Goal: Task Accomplishment & Management: Use online tool/utility

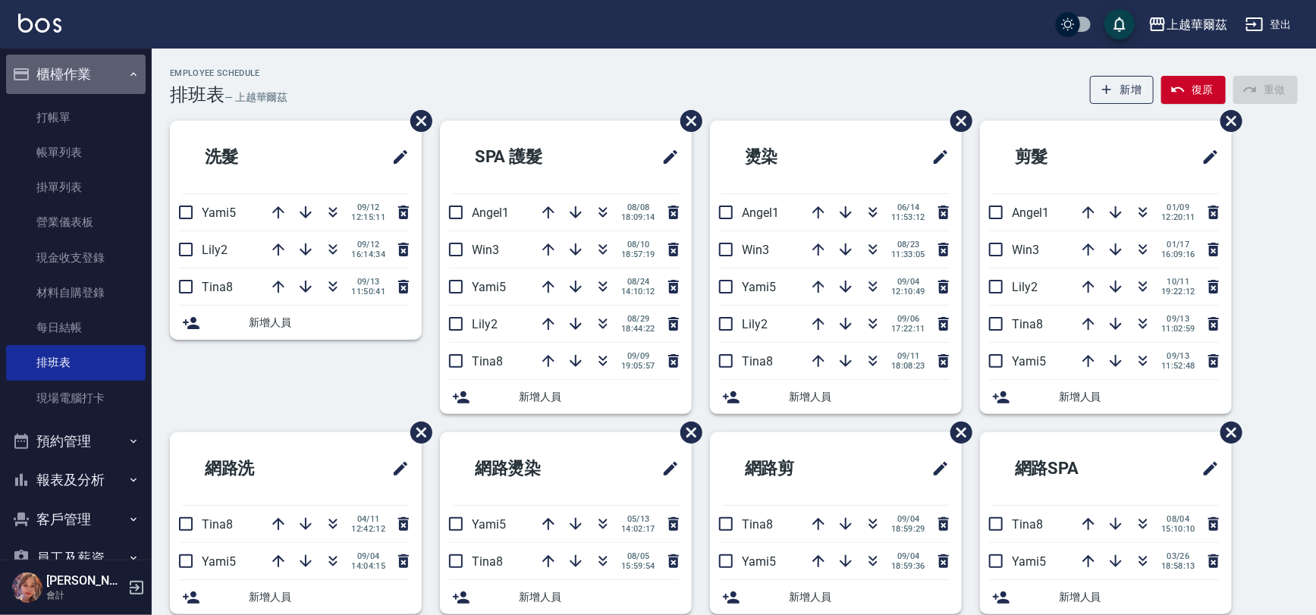
click at [131, 74] on icon "button" at bounding box center [134, 74] width 6 height 4
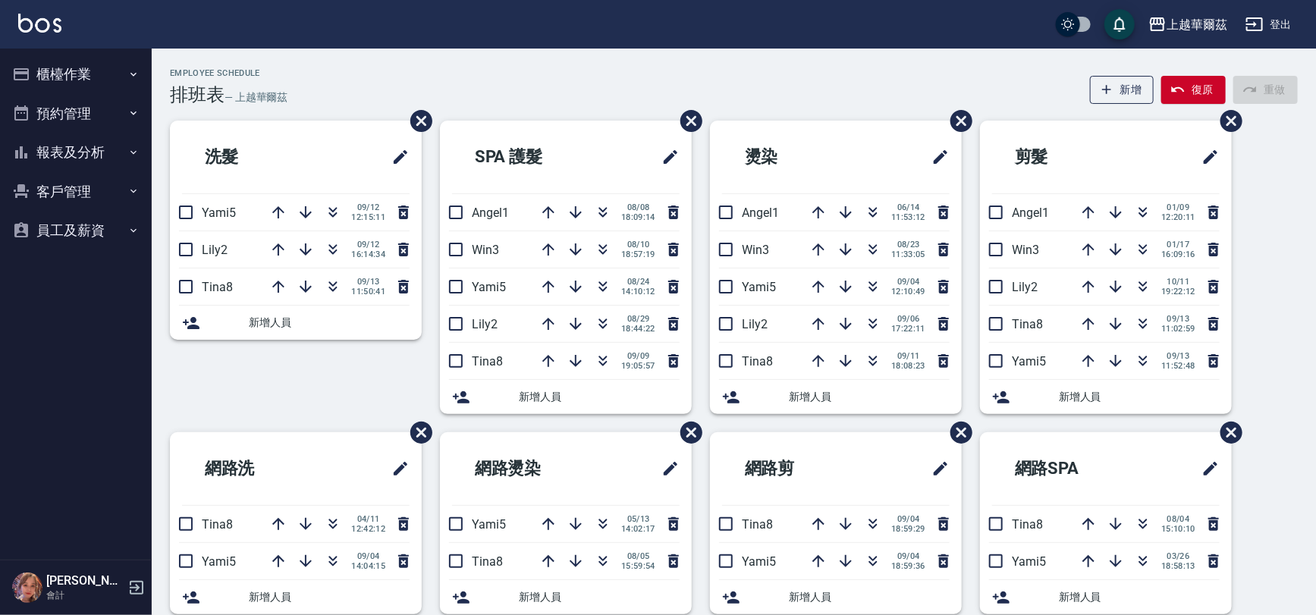
click at [64, 192] on button "客戶管理" at bounding box center [76, 191] width 140 height 39
click at [74, 241] on link "客戶列表" at bounding box center [76, 234] width 140 height 35
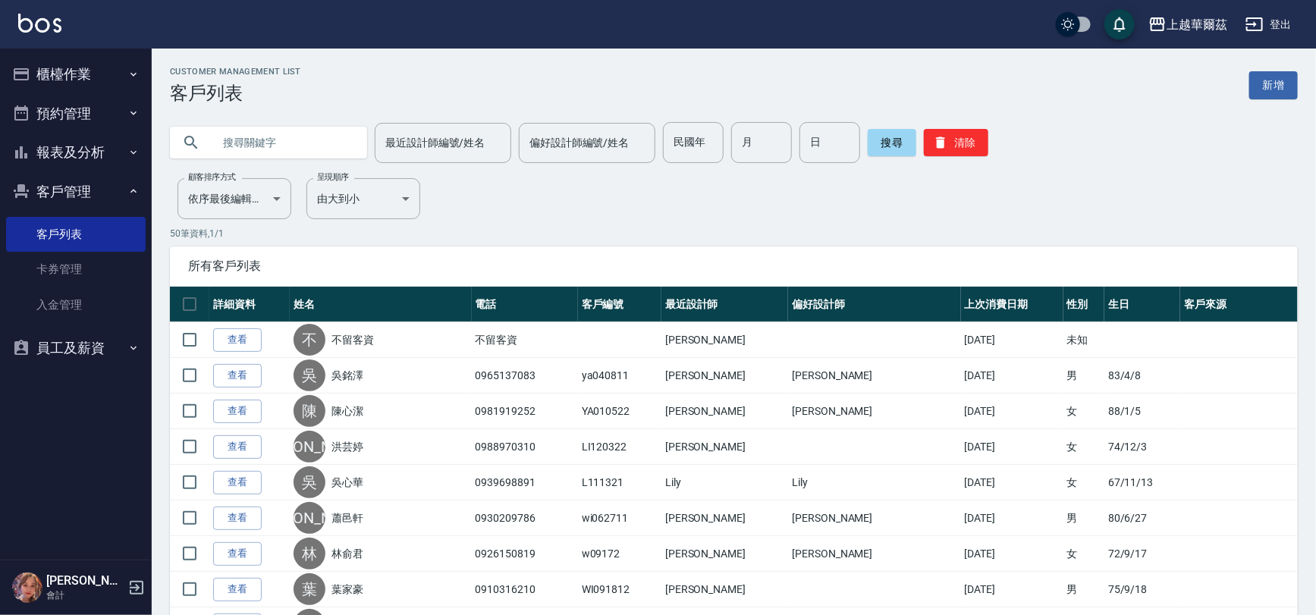
click at [226, 143] on input "text" at bounding box center [283, 142] width 143 height 41
type input "091421"
click at [885, 146] on button "搜尋" at bounding box center [892, 142] width 49 height 27
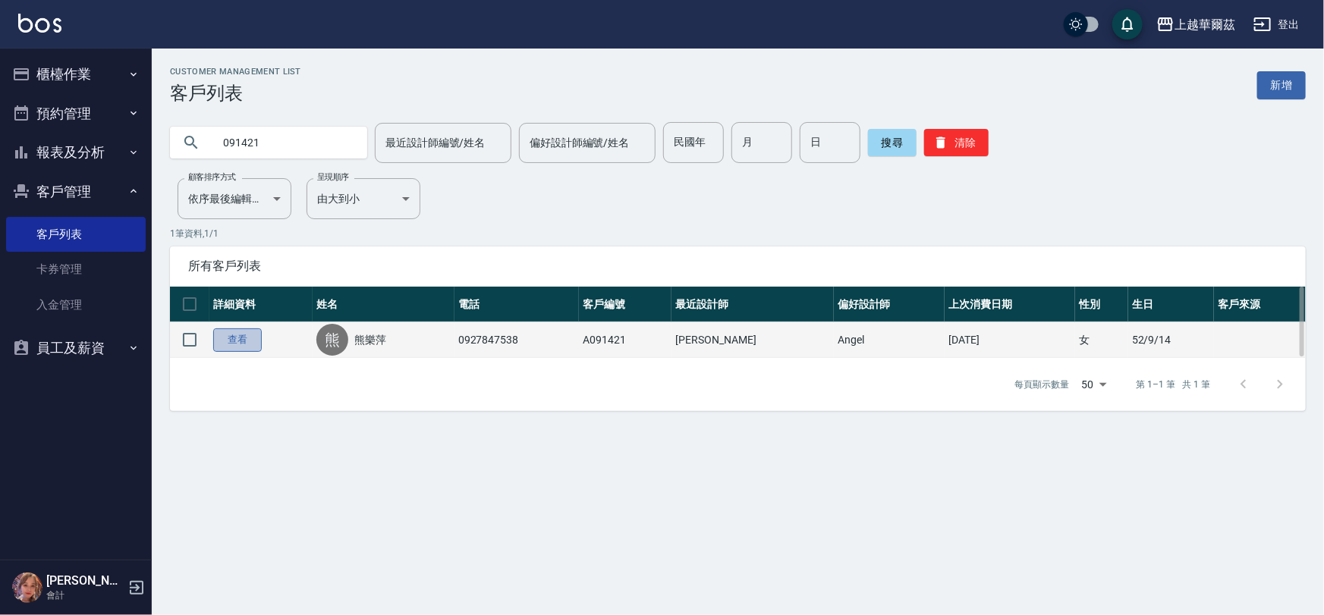
click at [228, 333] on link "查看" at bounding box center [237, 341] width 49 height 24
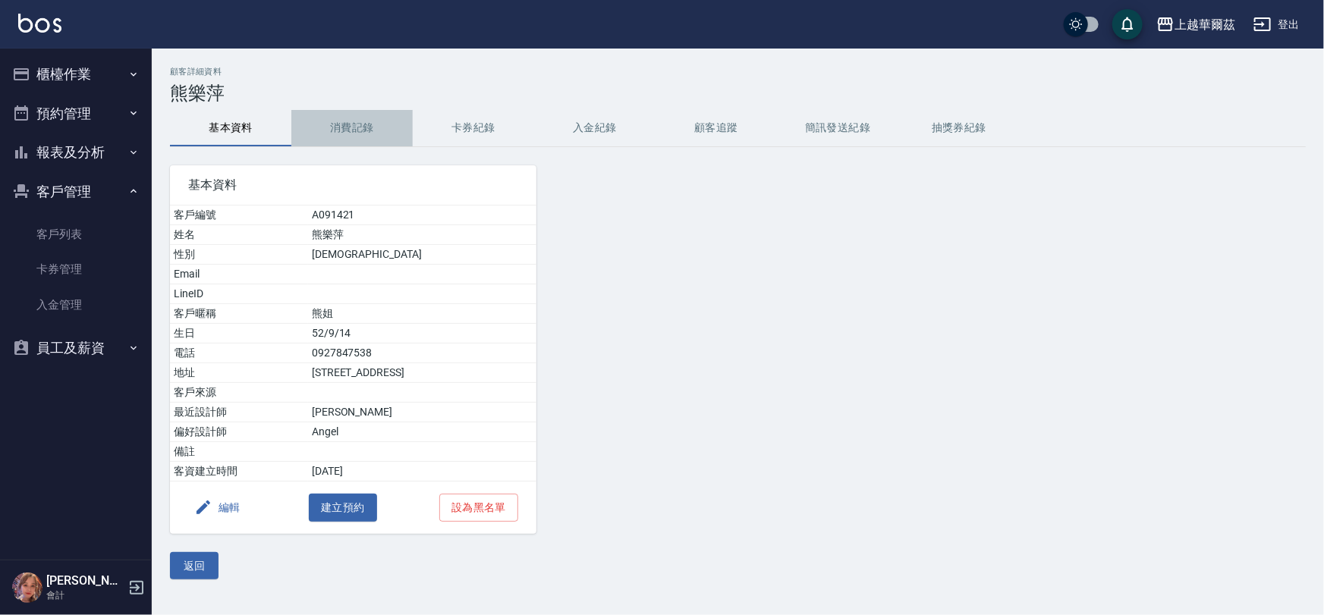
click at [355, 127] on button "消費記錄" at bounding box center [351, 128] width 121 height 36
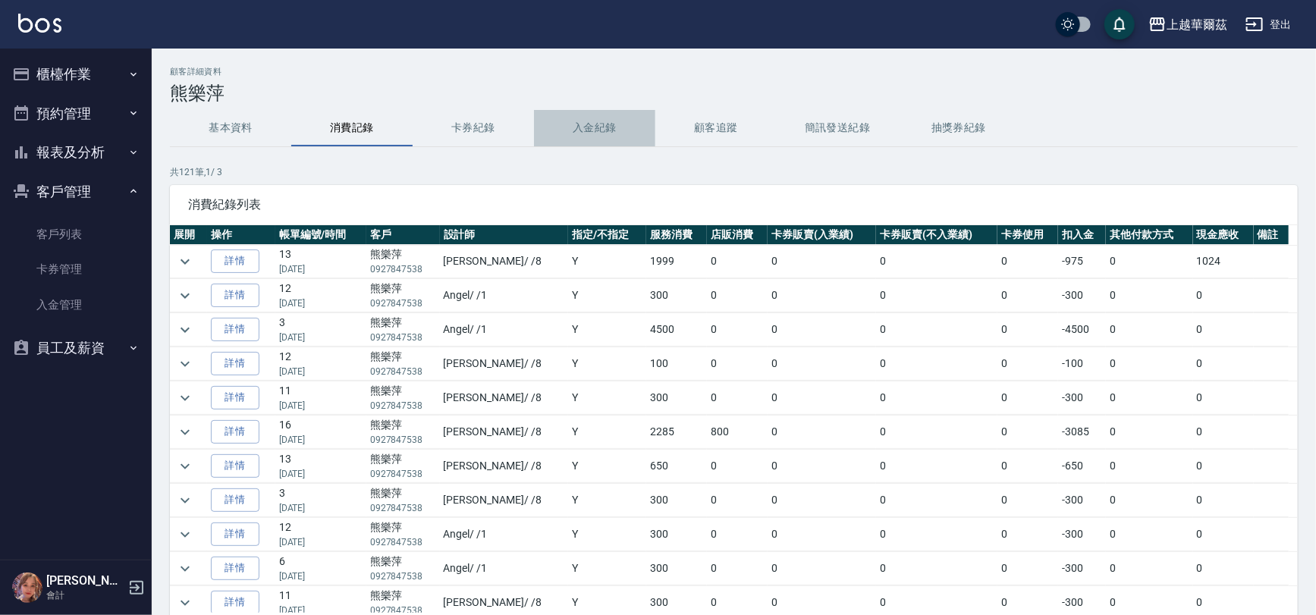
click at [612, 130] on button "入金紀錄" at bounding box center [594, 128] width 121 height 36
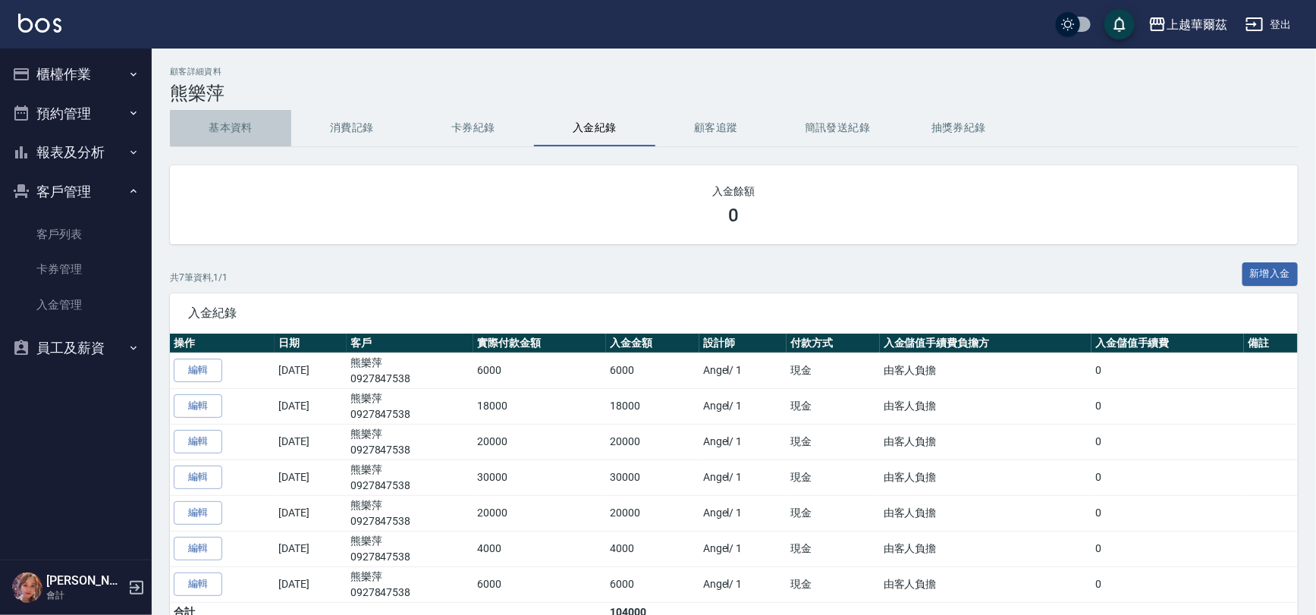
click at [235, 128] on button "基本資料" at bounding box center [230, 128] width 121 height 36
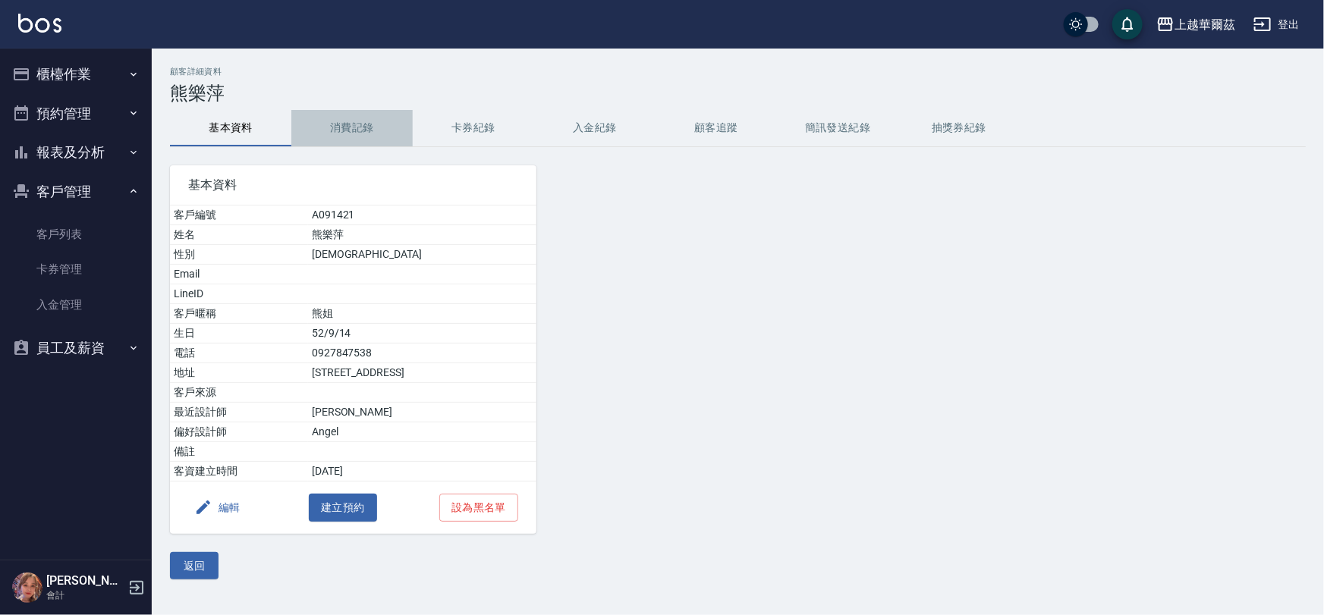
click at [351, 129] on button "消費記錄" at bounding box center [351, 128] width 121 height 36
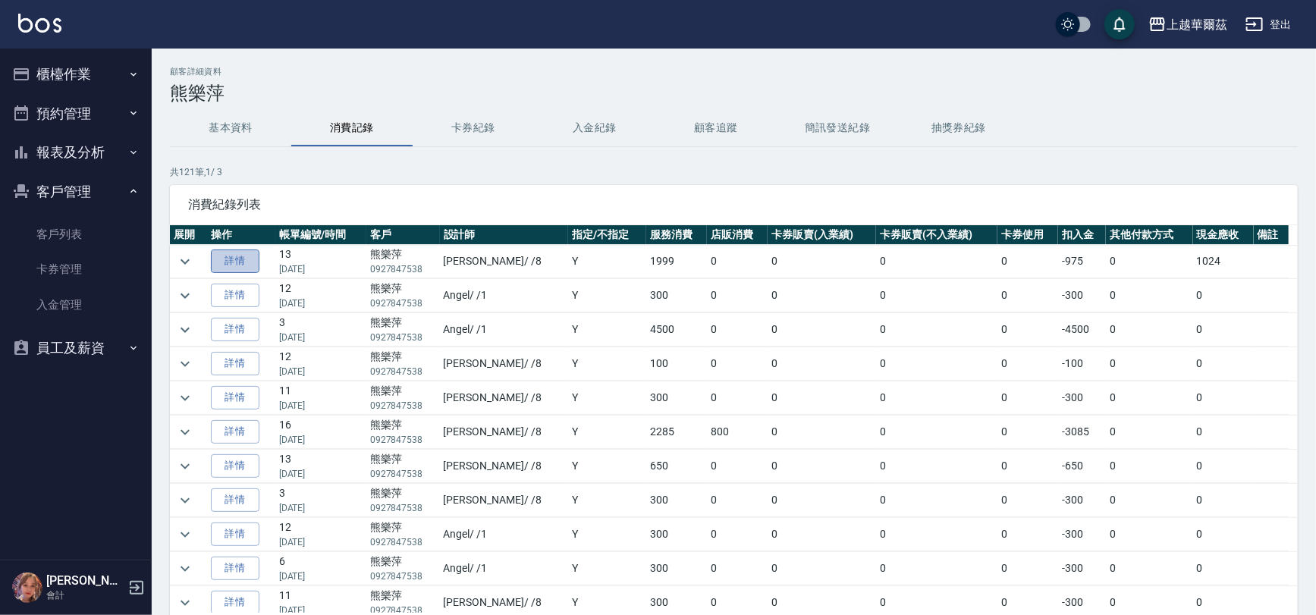
click at [241, 261] on link "詳情" at bounding box center [235, 262] width 49 height 24
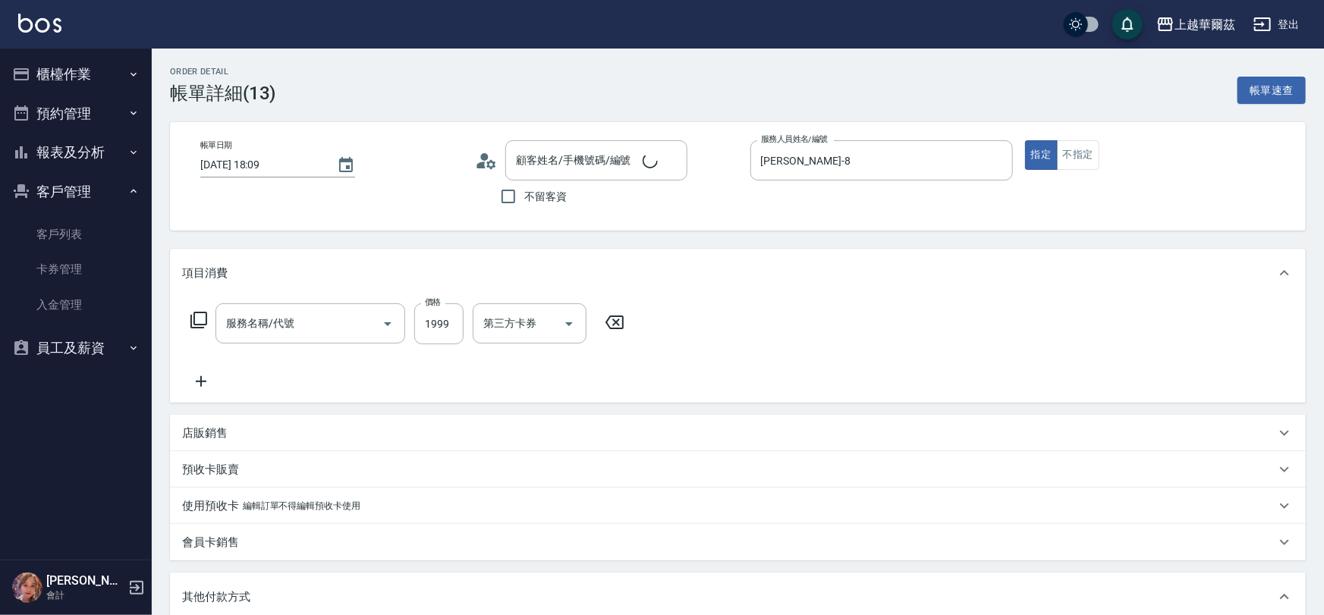
type input "[DATE] 18:09"
type input "[PERSON_NAME]-8"
type input "熊樂萍/0927847538/A091421"
type input "中草藥1800(822)"
click at [84, 81] on button "櫃檯作業" at bounding box center [76, 74] width 140 height 39
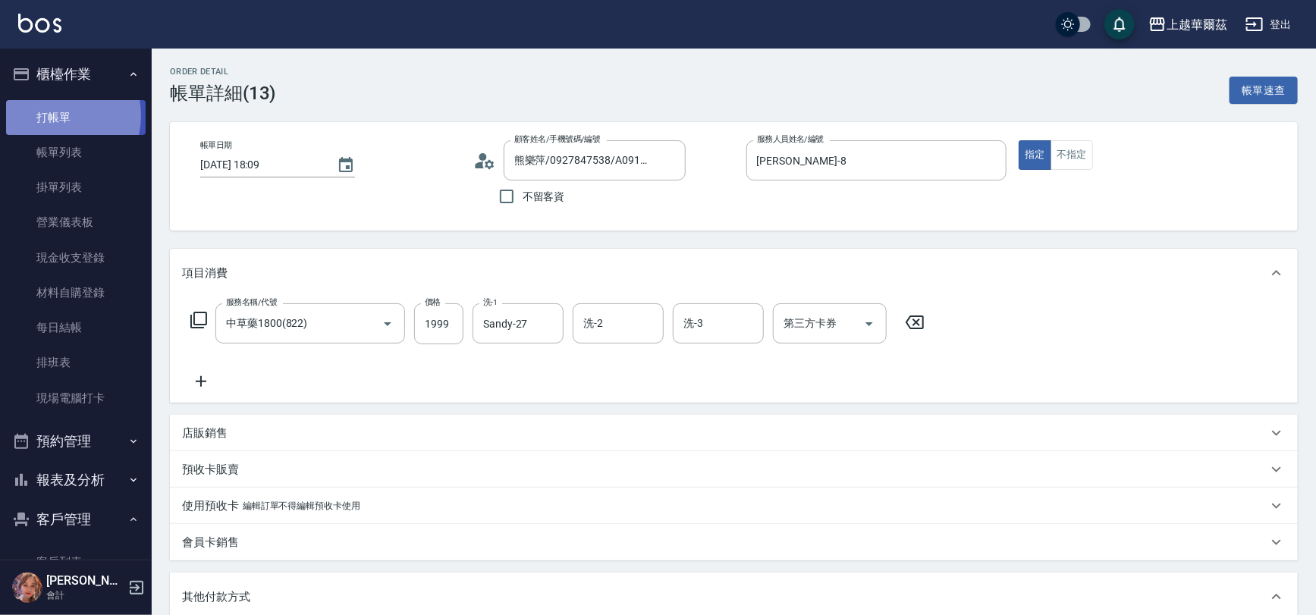
click at [54, 115] on link "打帳單" at bounding box center [76, 117] width 140 height 35
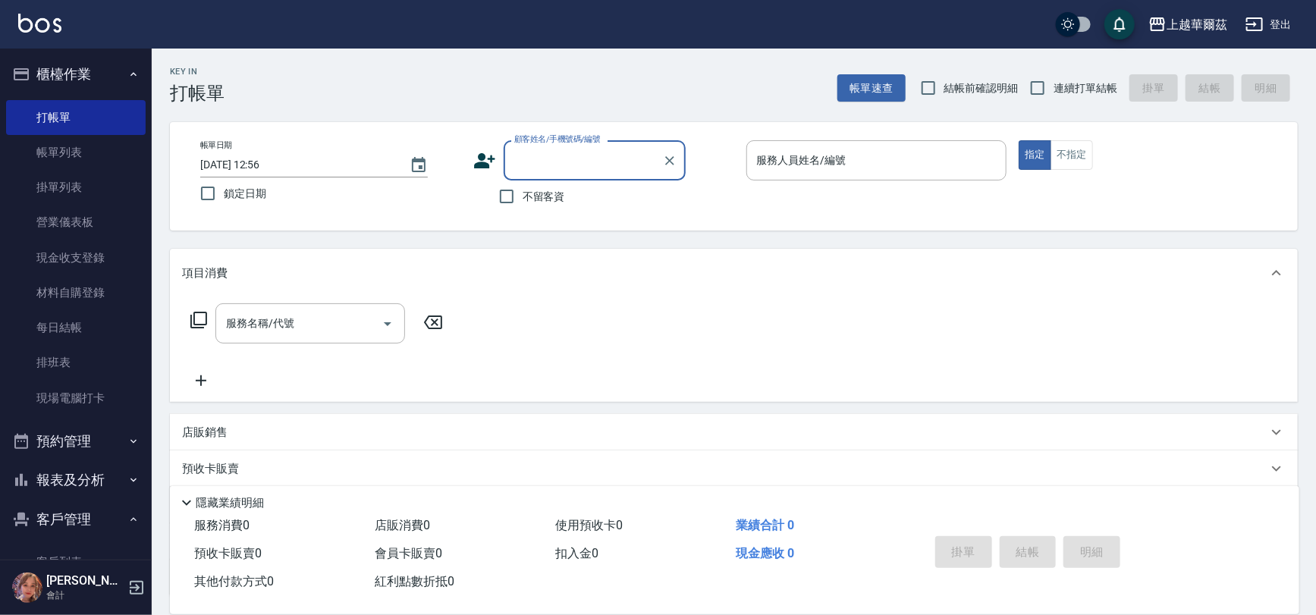
click at [129, 71] on icon "button" at bounding box center [133, 74] width 12 height 12
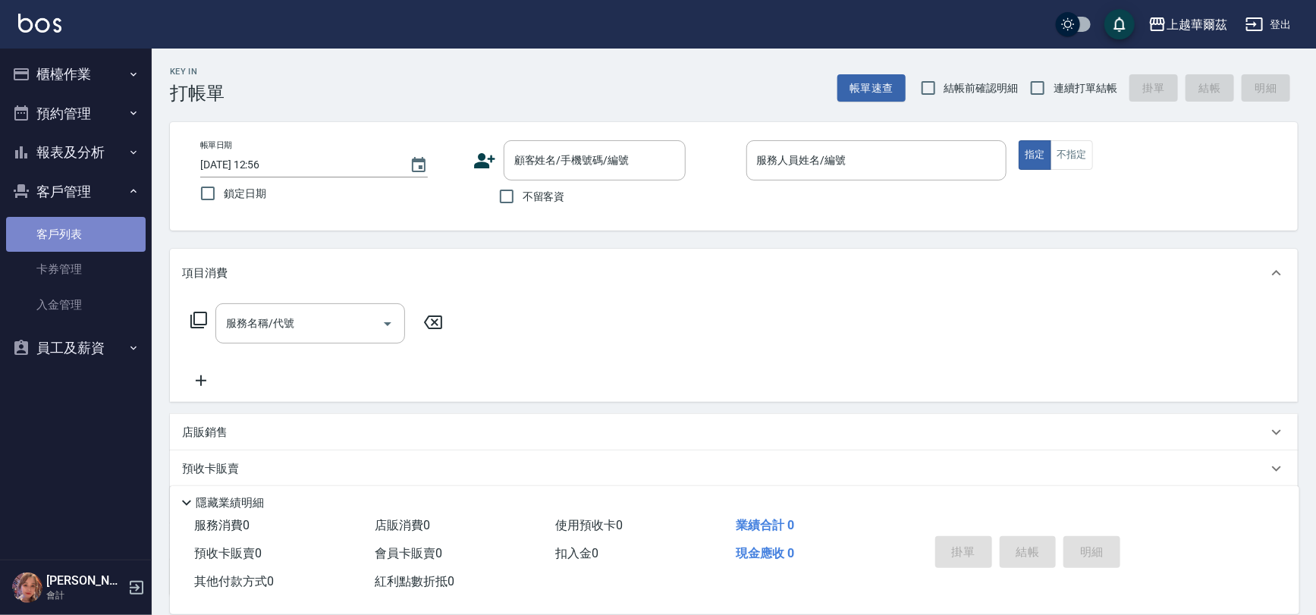
click at [70, 238] on link "客戶列表" at bounding box center [76, 234] width 140 height 35
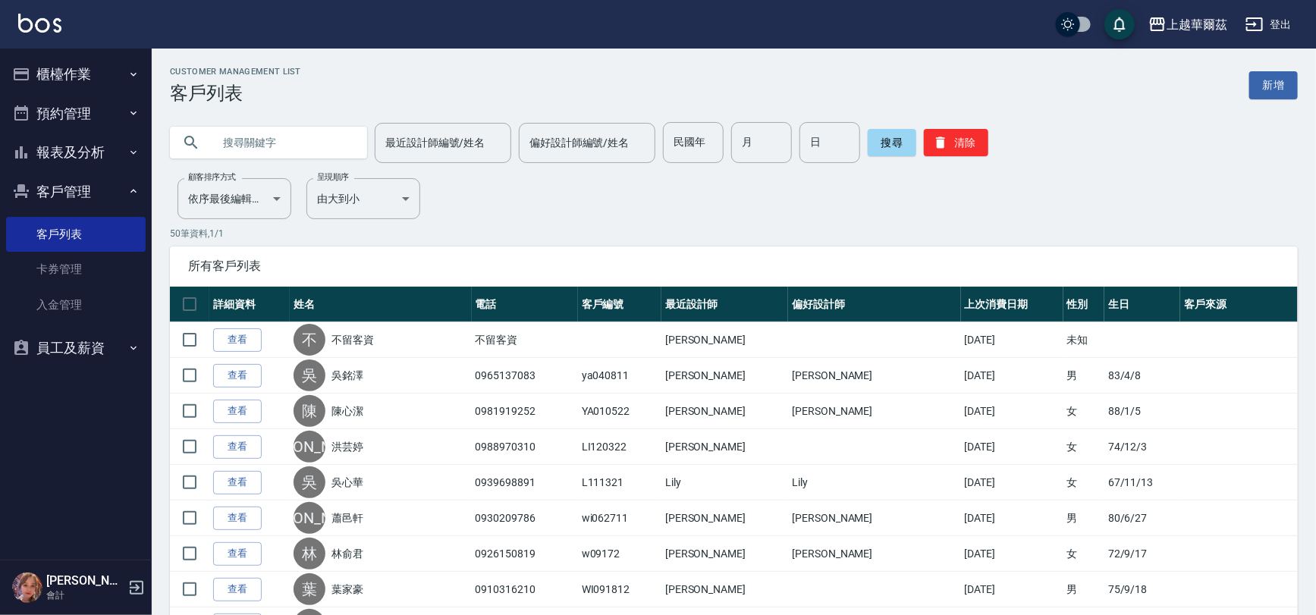
click at [266, 144] on input "text" at bounding box center [283, 142] width 143 height 41
type input "021821"
click at [892, 138] on button "搜尋" at bounding box center [892, 142] width 49 height 27
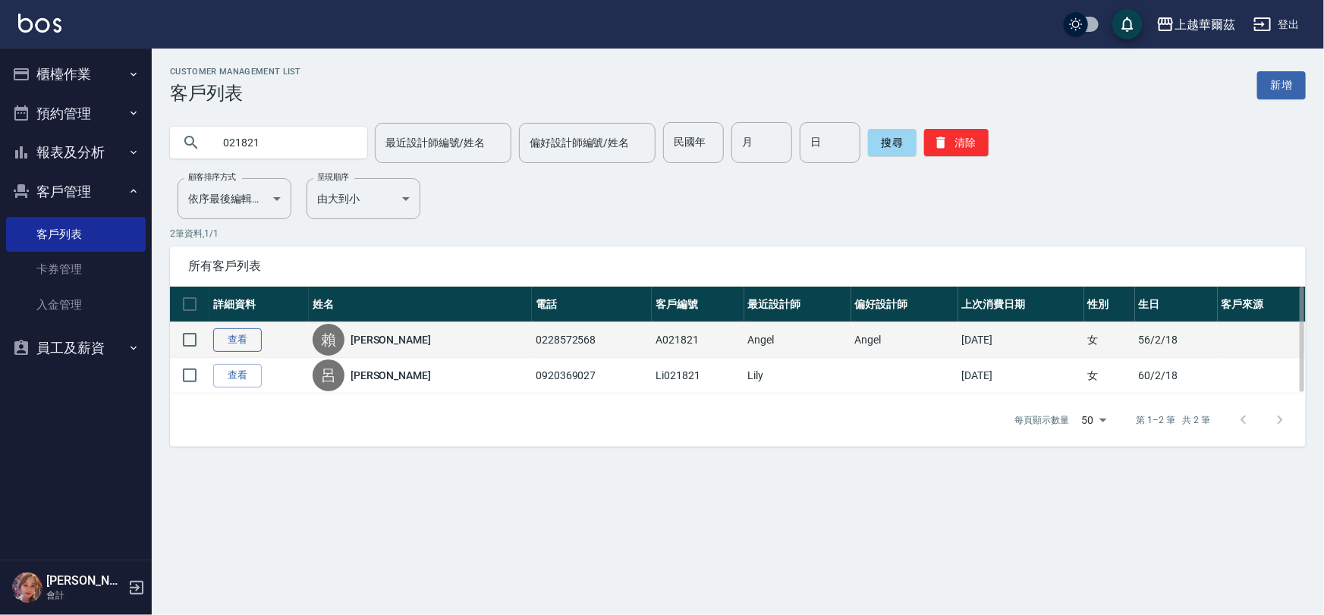
click at [230, 332] on link "查看" at bounding box center [237, 341] width 49 height 24
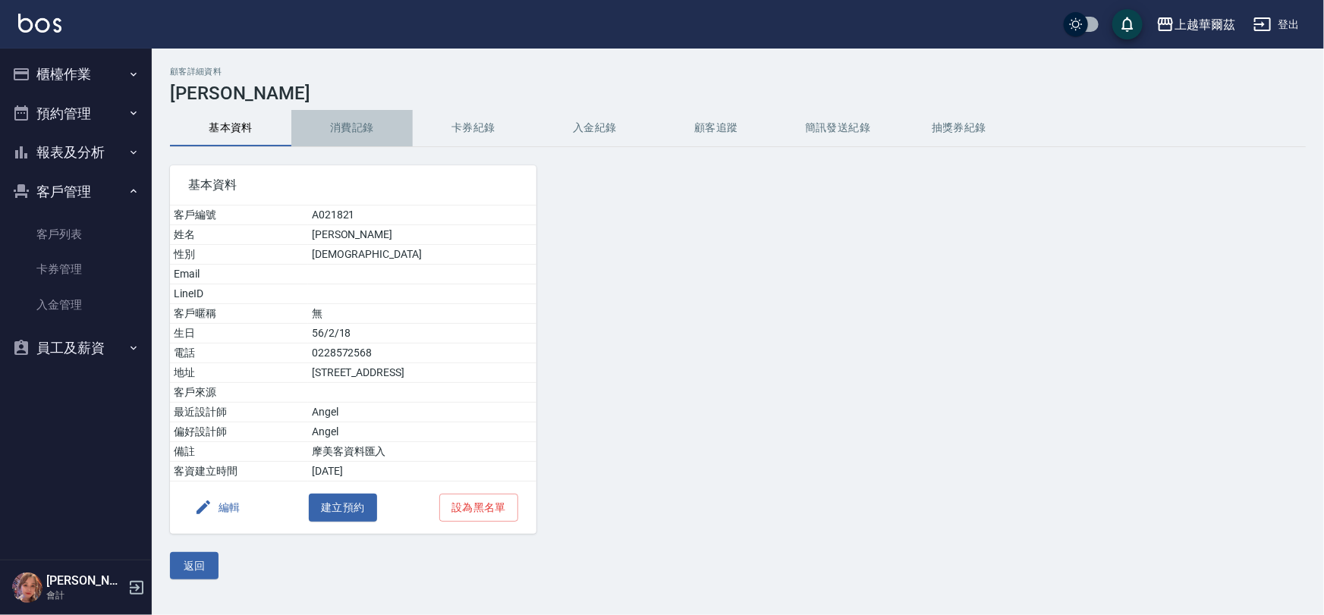
click at [363, 129] on button "消費記錄" at bounding box center [351, 128] width 121 height 36
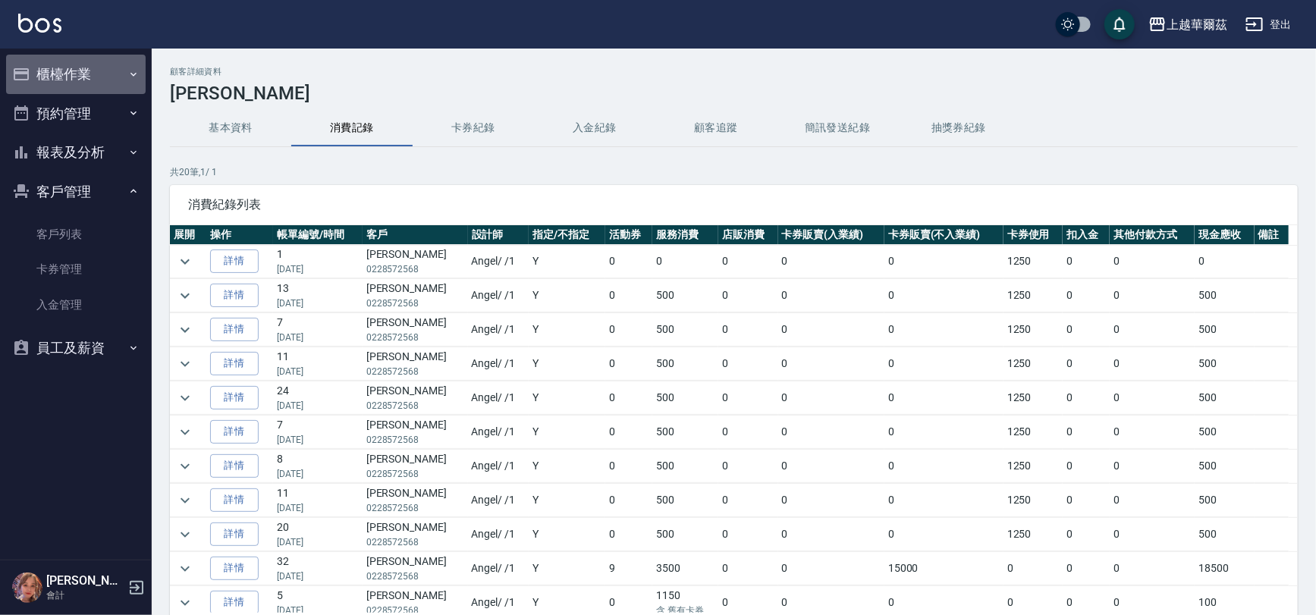
click at [87, 69] on button "櫃檯作業" at bounding box center [76, 74] width 140 height 39
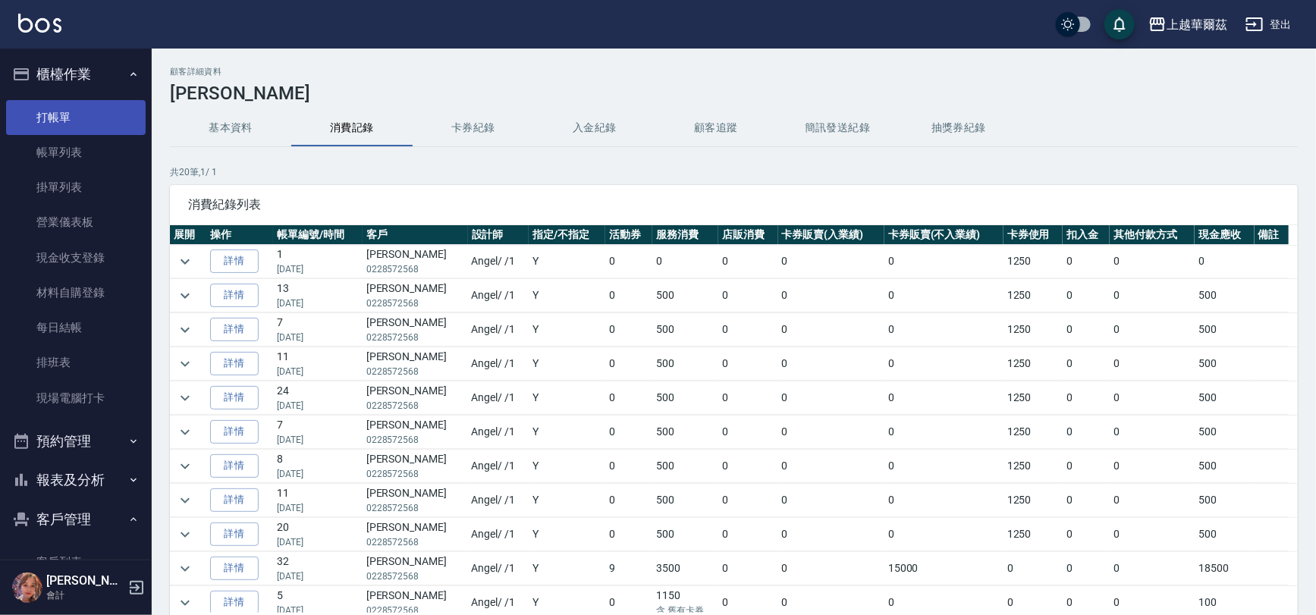
click at [82, 122] on link "打帳單" at bounding box center [76, 117] width 140 height 35
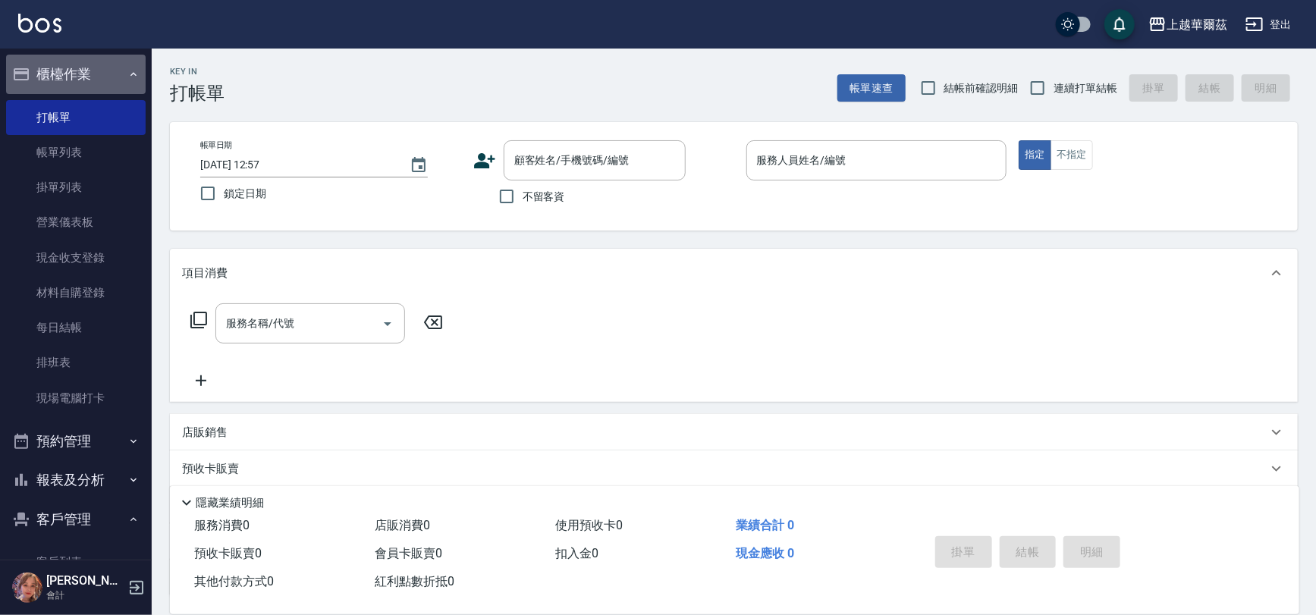
click at [127, 74] on icon "button" at bounding box center [133, 74] width 12 height 12
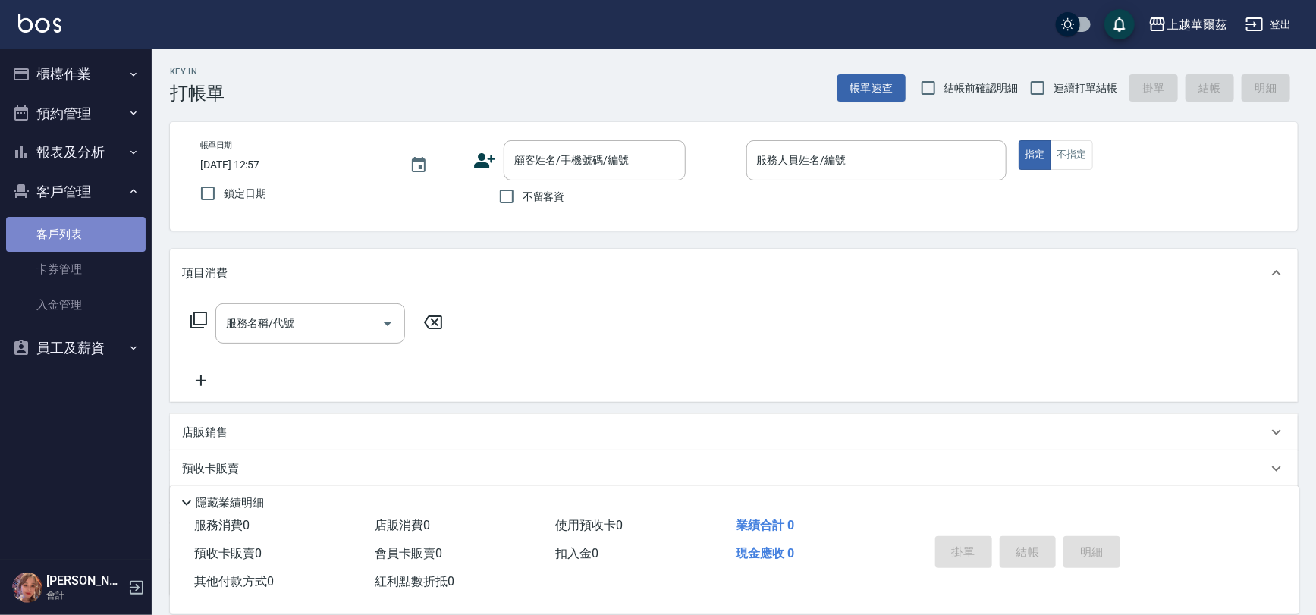
click at [49, 232] on link "客戶列表" at bounding box center [76, 234] width 140 height 35
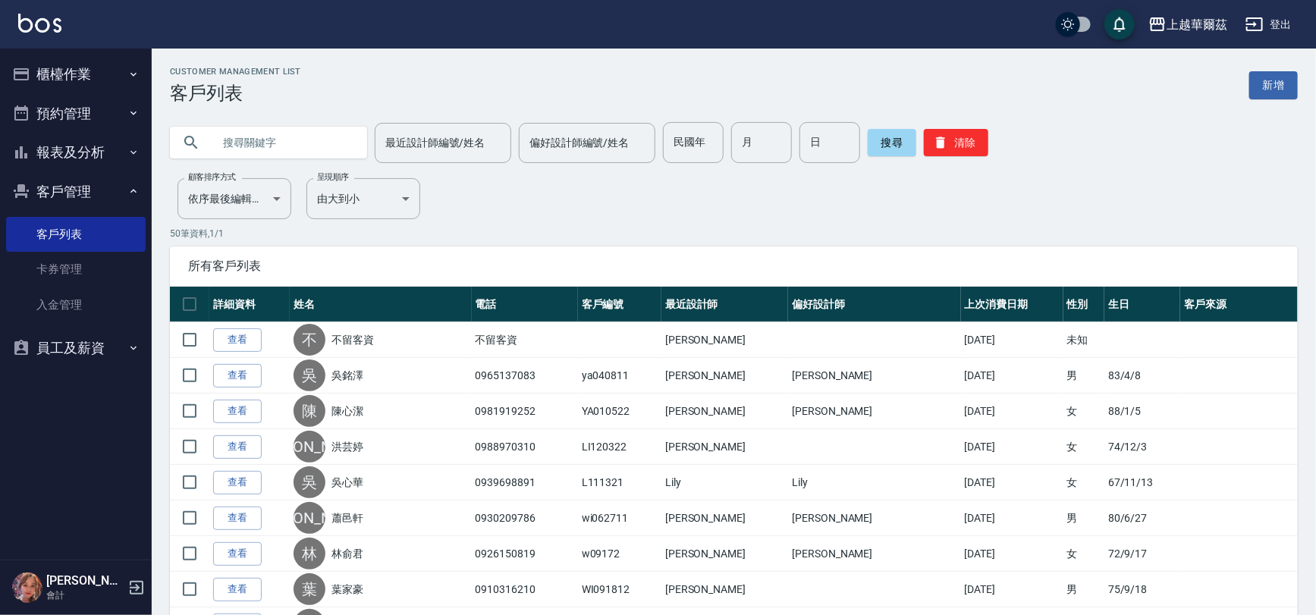
click at [243, 140] on input "text" at bounding box center [283, 142] width 143 height 41
type input "050621"
click at [888, 147] on button "搜尋" at bounding box center [892, 142] width 49 height 27
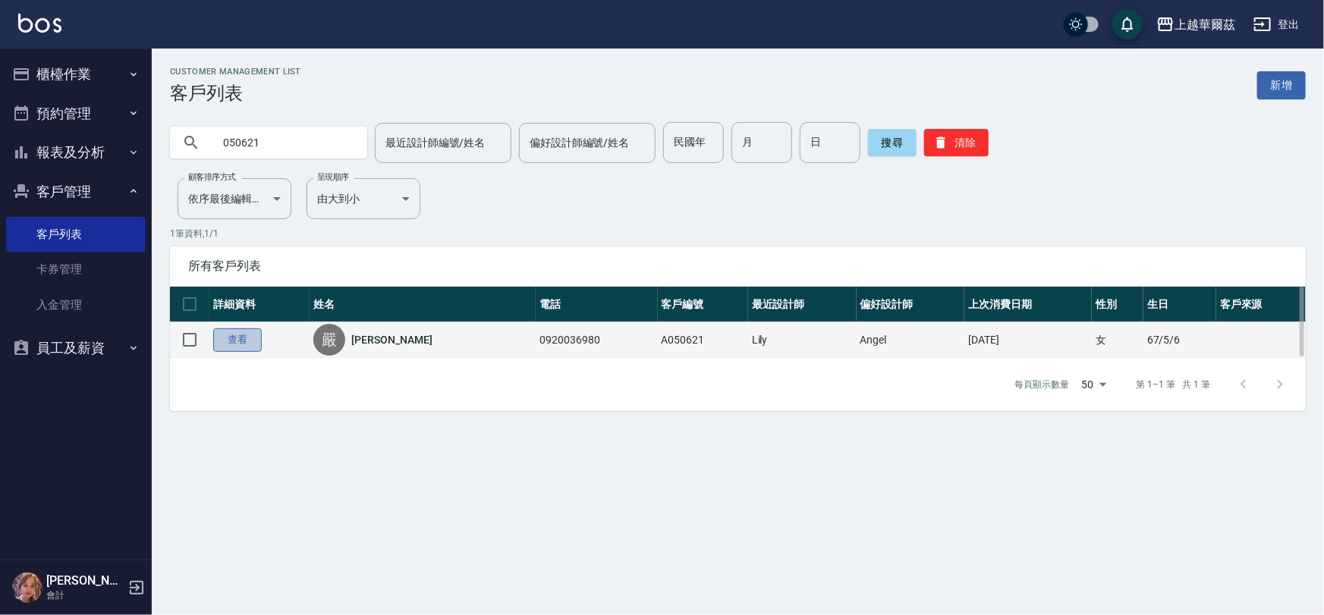
click at [239, 341] on link "查看" at bounding box center [237, 341] width 49 height 24
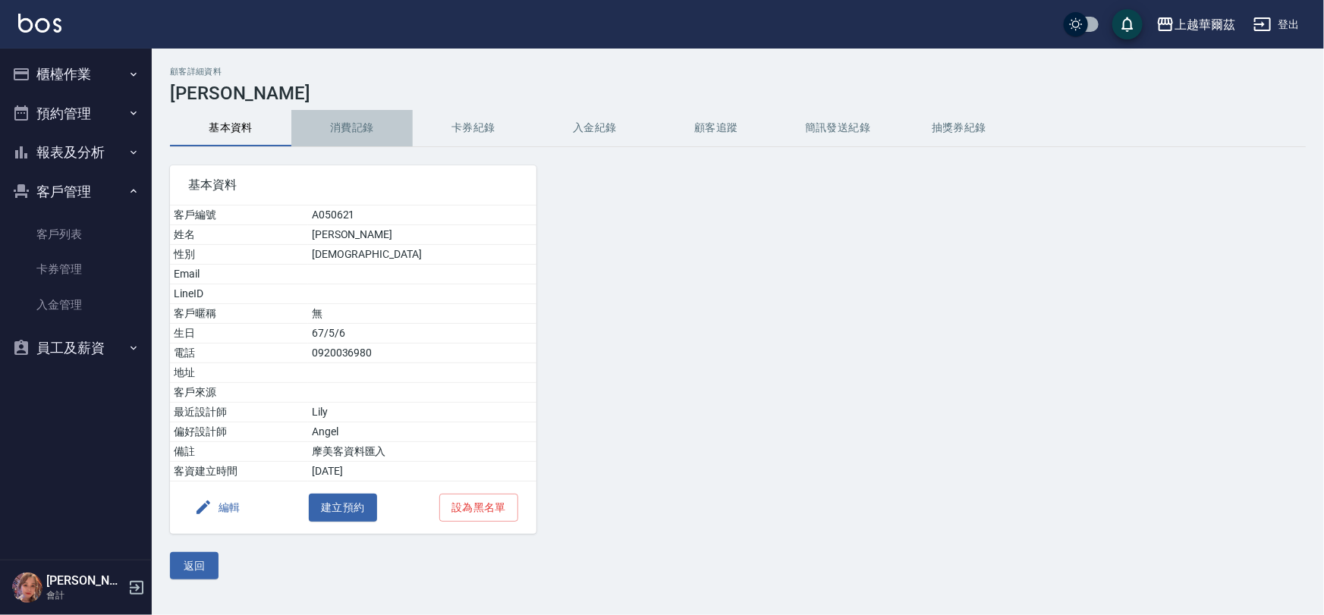
click at [362, 137] on button "消費記錄" at bounding box center [351, 128] width 121 height 36
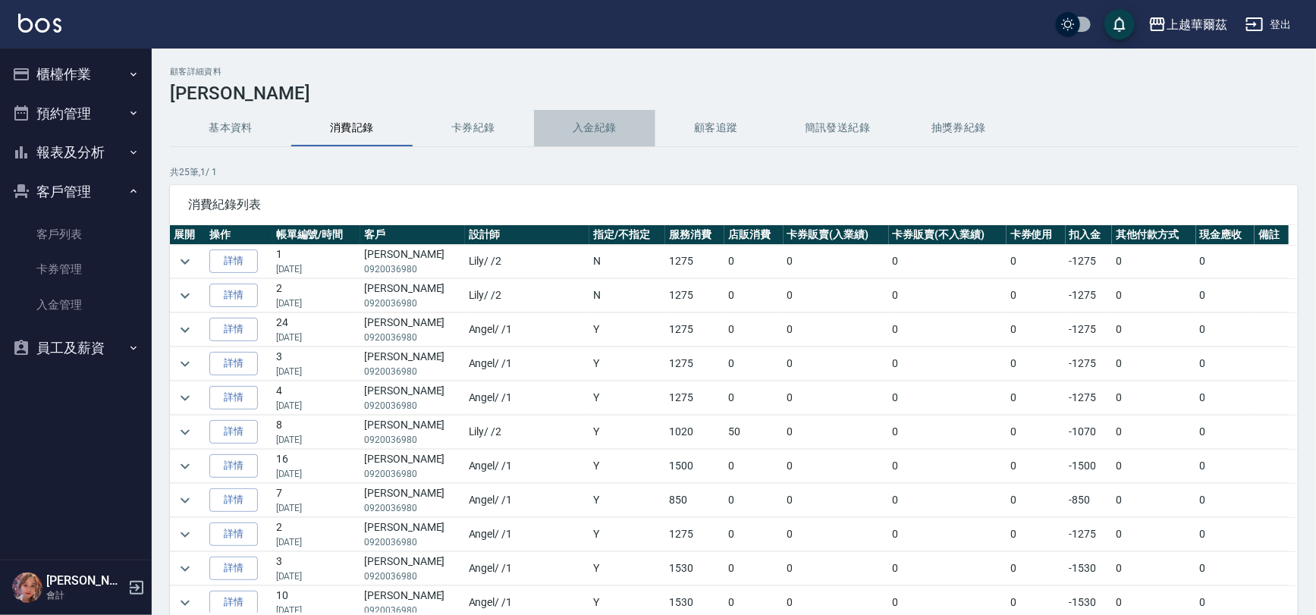
click at [599, 130] on button "入金紀錄" at bounding box center [594, 128] width 121 height 36
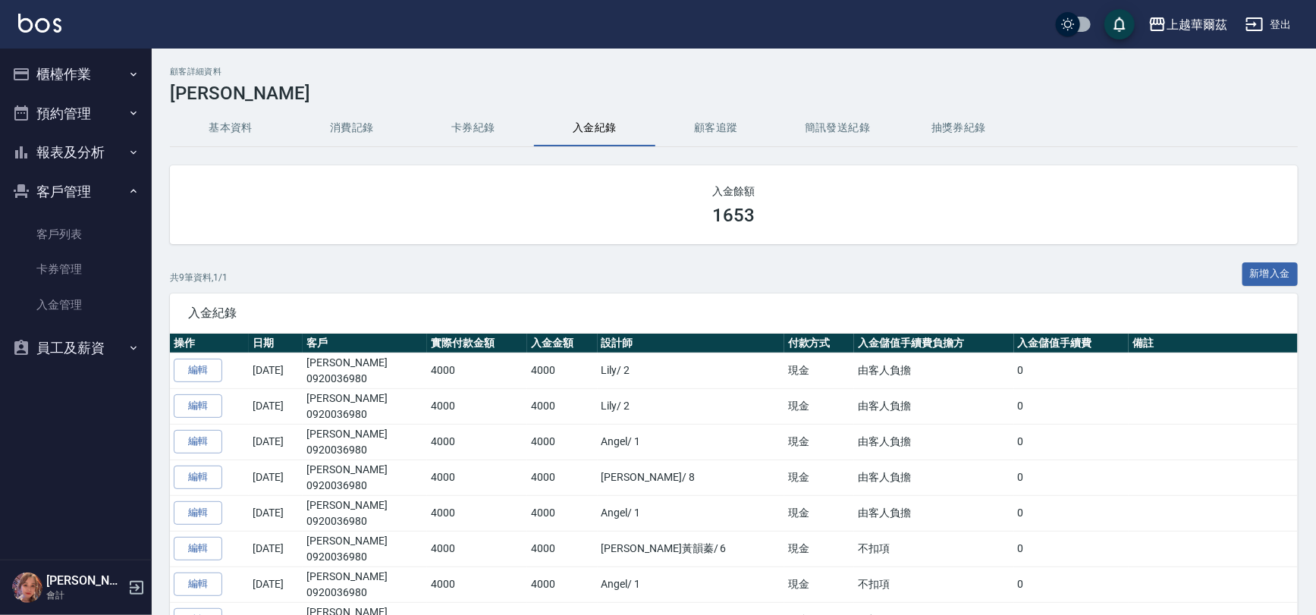
click at [71, 68] on button "櫃檯作業" at bounding box center [76, 74] width 140 height 39
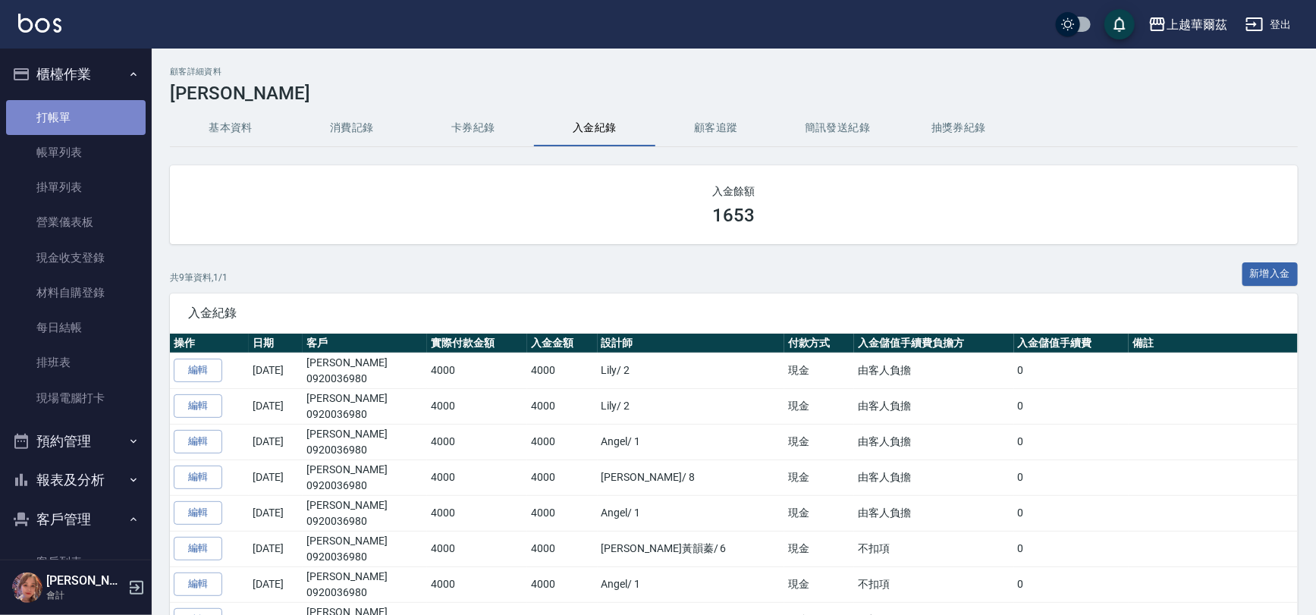
click at [77, 113] on link "打帳單" at bounding box center [76, 117] width 140 height 35
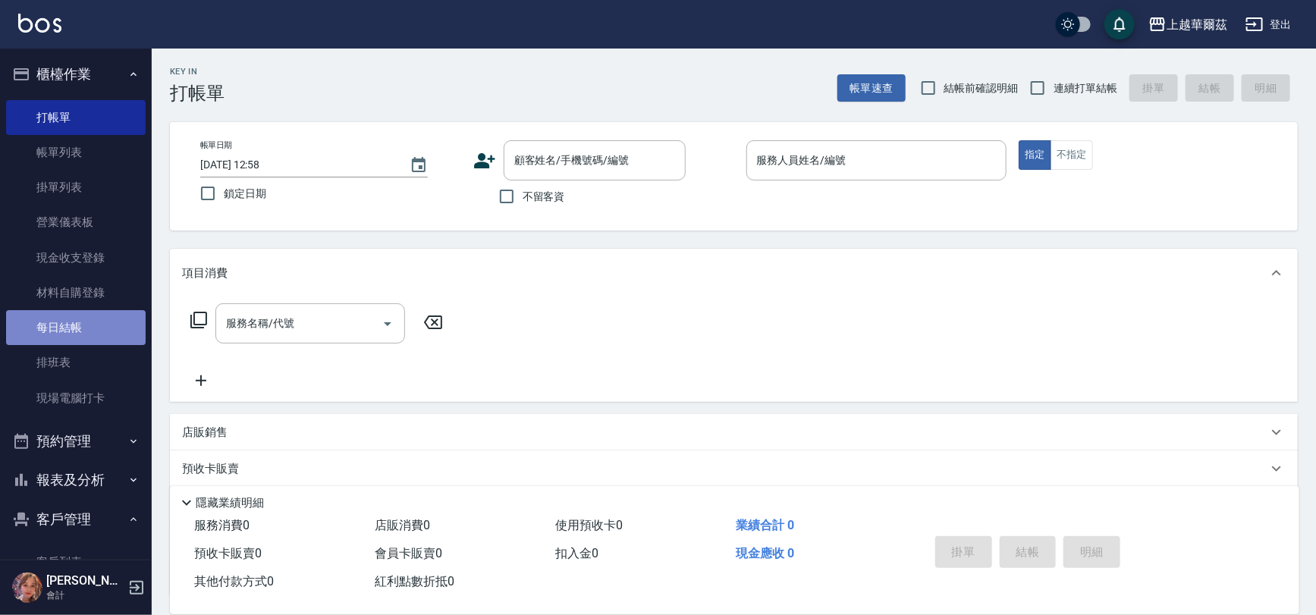
click at [76, 343] on link "每日結帳" at bounding box center [76, 327] width 140 height 35
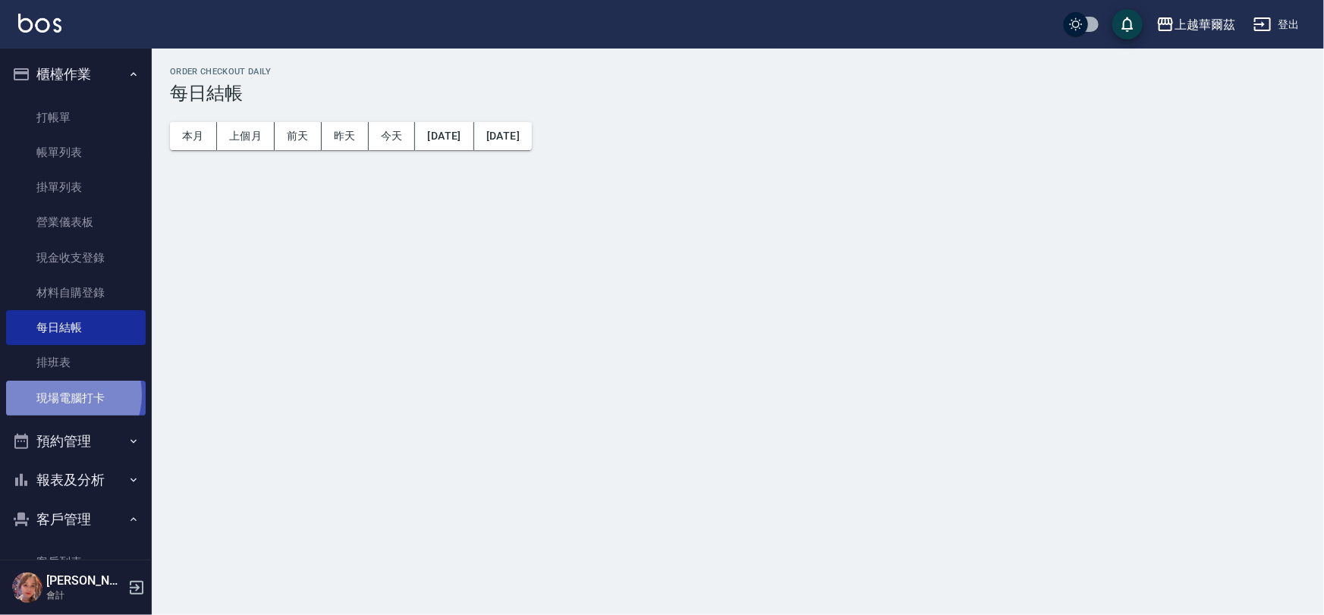
click at [61, 395] on link "現場電腦打卡" at bounding box center [76, 398] width 140 height 35
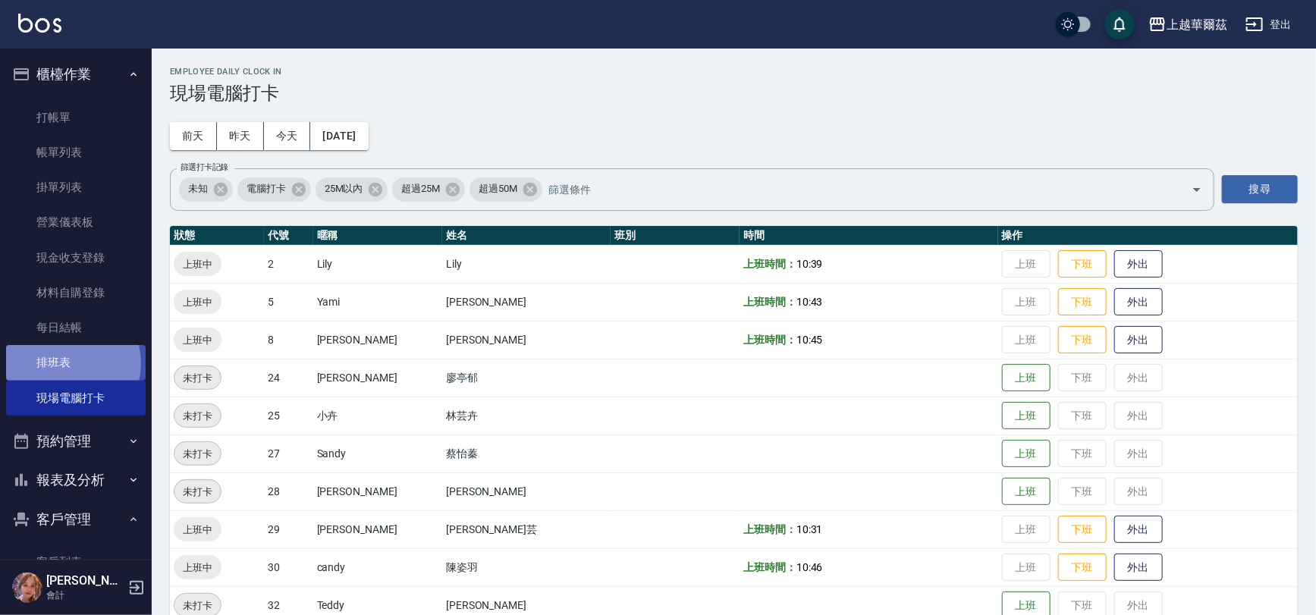
click at [67, 363] on link "排班表" at bounding box center [76, 362] width 140 height 35
